Goal: Information Seeking & Learning: Learn about a topic

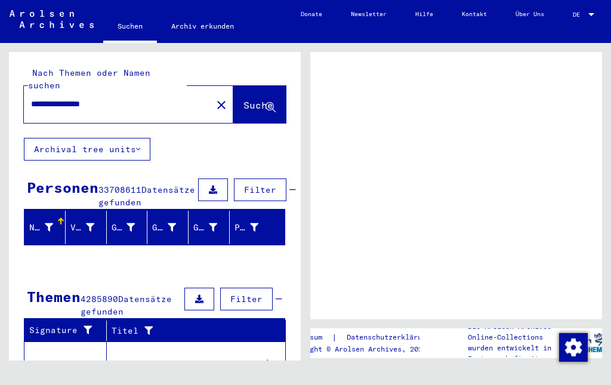
click at [595, 17] on div at bounding box center [591, 14] width 11 height 7
click at [590, 17] on div at bounding box center [591, 14] width 11 height 7
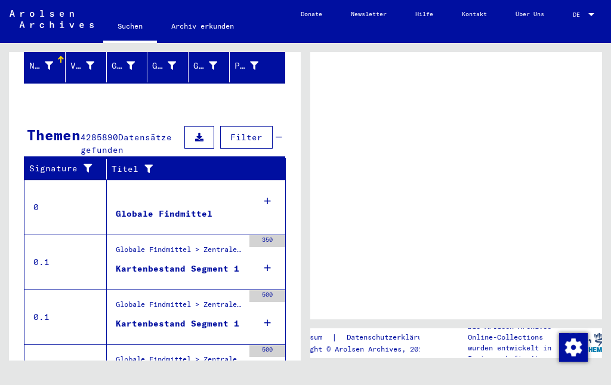
scroll to position [168, 0]
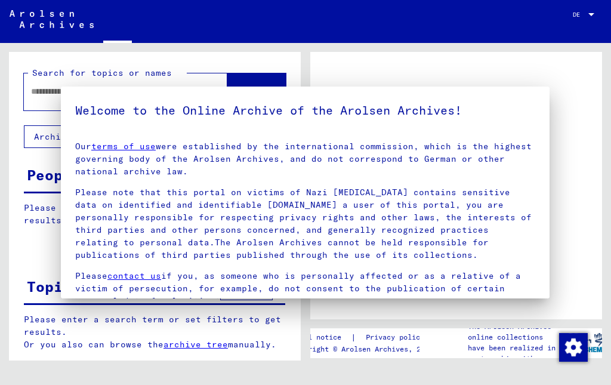
type input "**********"
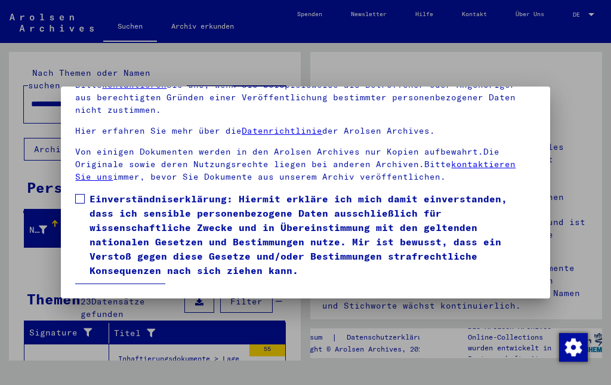
scroll to position [125, 0]
click at [76, 193] on label "Einverständniserklärung: Hiermit erkläre ich mich damit einverstanden, dass ich…" at bounding box center [305, 235] width 460 height 86
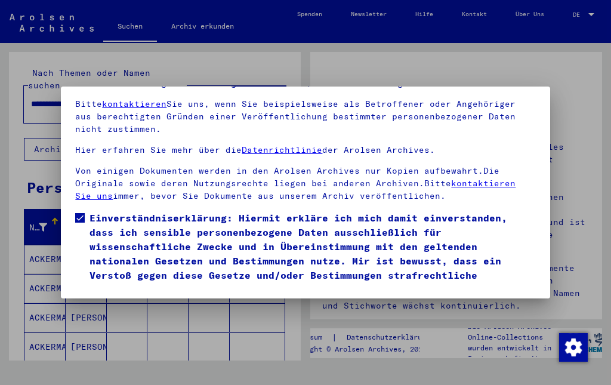
click at [114, 303] on button "Ich stimme zu" at bounding box center [120, 314] width 90 height 23
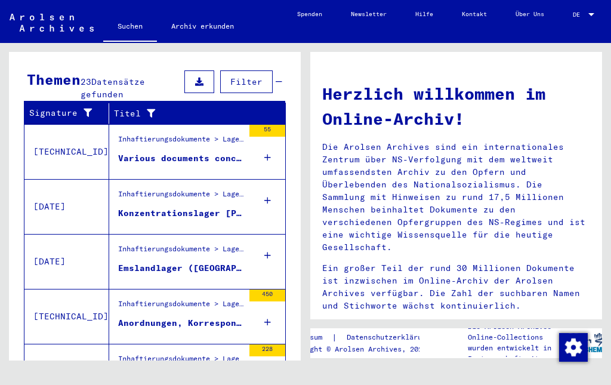
scroll to position [399, 0]
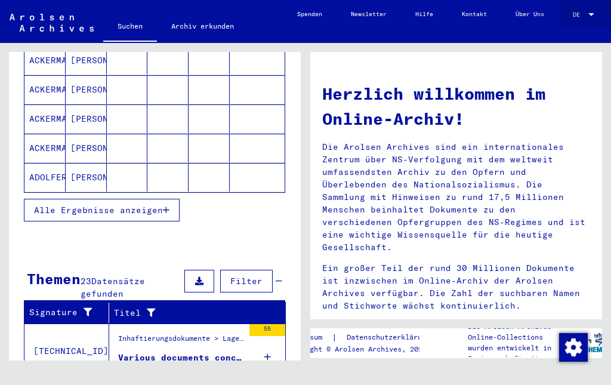
click at [590, 7] on div "DE DE" at bounding box center [585, 12] width 24 height 17
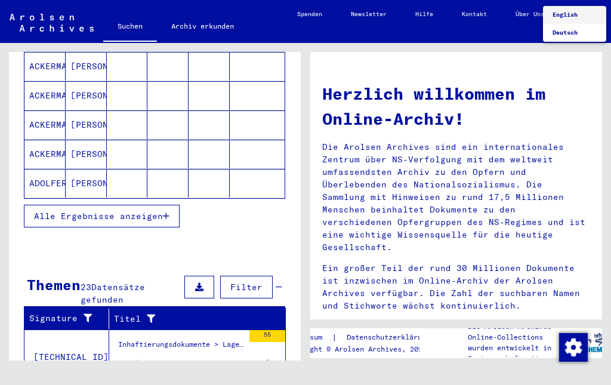
scroll to position [192, 0]
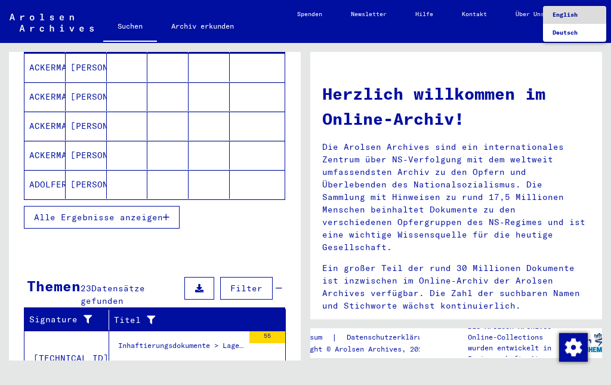
click at [573, 10] on span "English" at bounding box center [575, 15] width 44 height 18
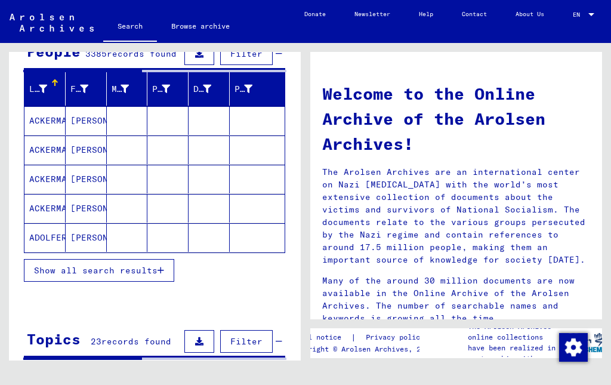
scroll to position [82, 0]
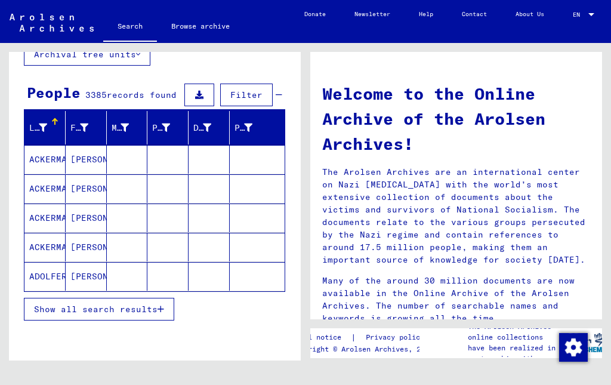
click at [249, 91] on span "Filter" at bounding box center [246, 95] width 32 height 11
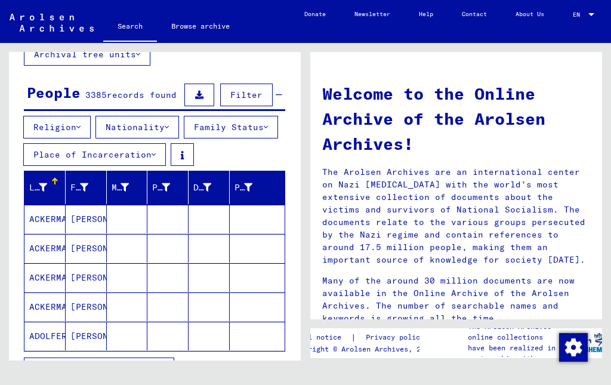
click at [166, 154] on button "Place of Incarceration" at bounding box center [94, 154] width 143 height 23
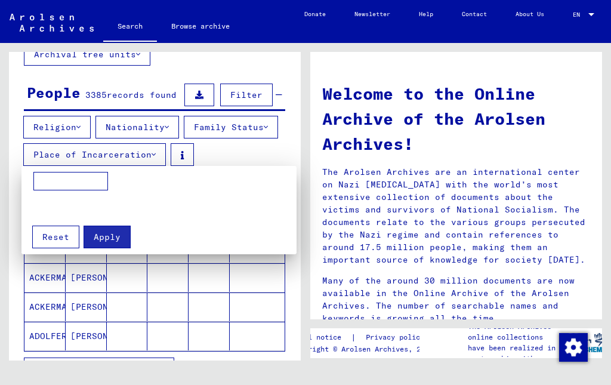
click at [57, 178] on input at bounding box center [70, 181] width 75 height 19
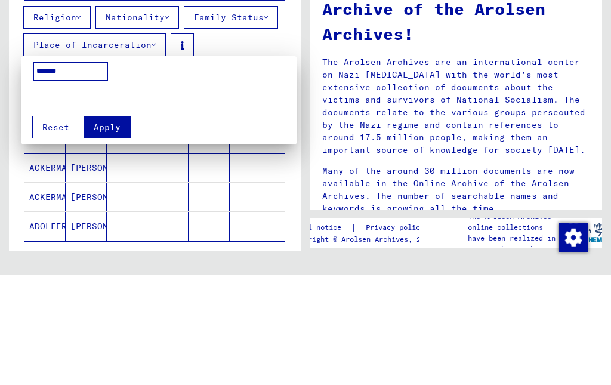
type input "********"
click at [103, 232] on span "Apply" at bounding box center [107, 237] width 27 height 11
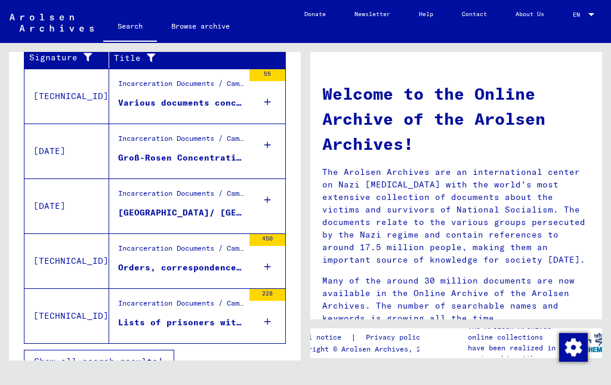
scroll to position [17, 0]
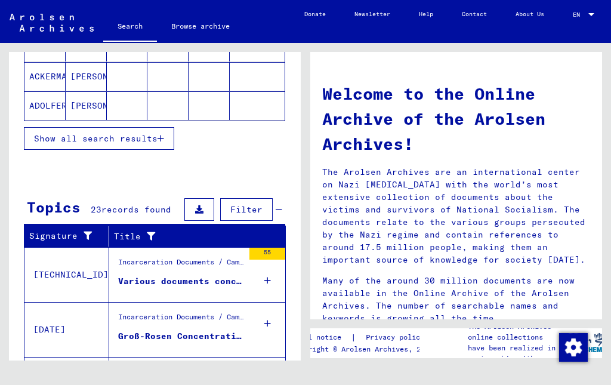
click at [149, 322] on div "Incarceration Documents / Camps and Ghettos" at bounding box center [180, 320] width 125 height 17
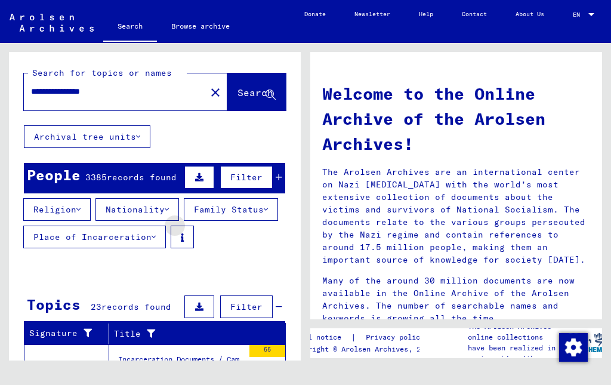
scroll to position [-19, 0]
click at [90, 73] on mat-label "Search for topics or names" at bounding box center [102, 72] width 140 height 11
click at [113, 70] on mat-label "Search for topics or names" at bounding box center [102, 72] width 140 height 11
click at [111, 67] on div "**********" at bounding box center [155, 88] width 292 height 73
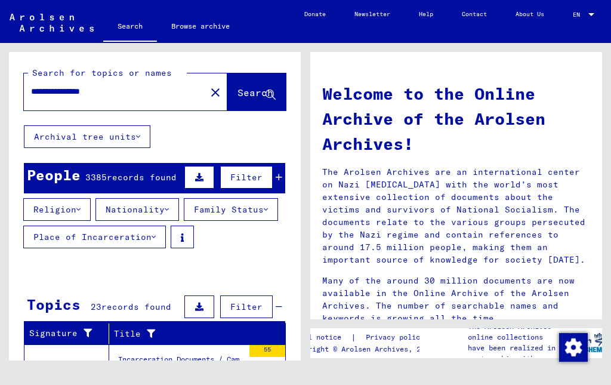
click at [60, 100] on div "**********" at bounding box center [108, 91] width 168 height 27
click at [59, 78] on mat-label "Search for topics or names" at bounding box center [102, 72] width 140 height 11
click at [59, 79] on div "Search for topics or names" at bounding box center [107, 73] width 159 height 13
click at [76, 98] on input "**********" at bounding box center [111, 91] width 161 height 13
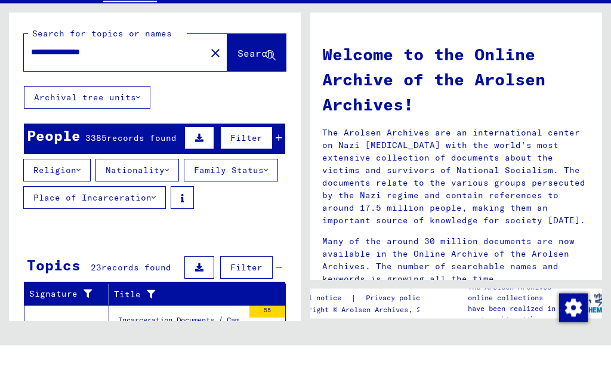
click at [54, 67] on div "Search for topics or names" at bounding box center [107, 73] width 159 height 13
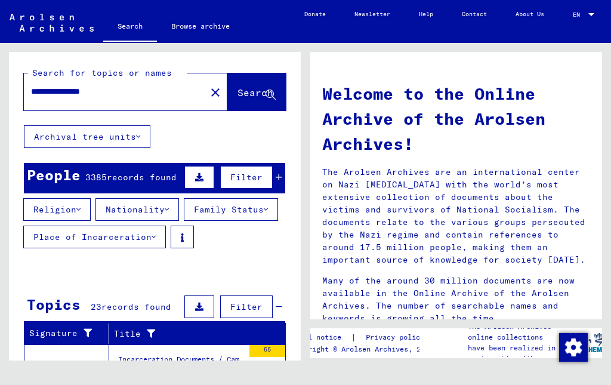
click at [39, 79] on div "Search for topics or names" at bounding box center [107, 73] width 159 height 13
click at [64, 79] on div "Search for topics or names" at bounding box center [107, 73] width 159 height 13
